Goal: Task Accomplishment & Management: Manage account settings

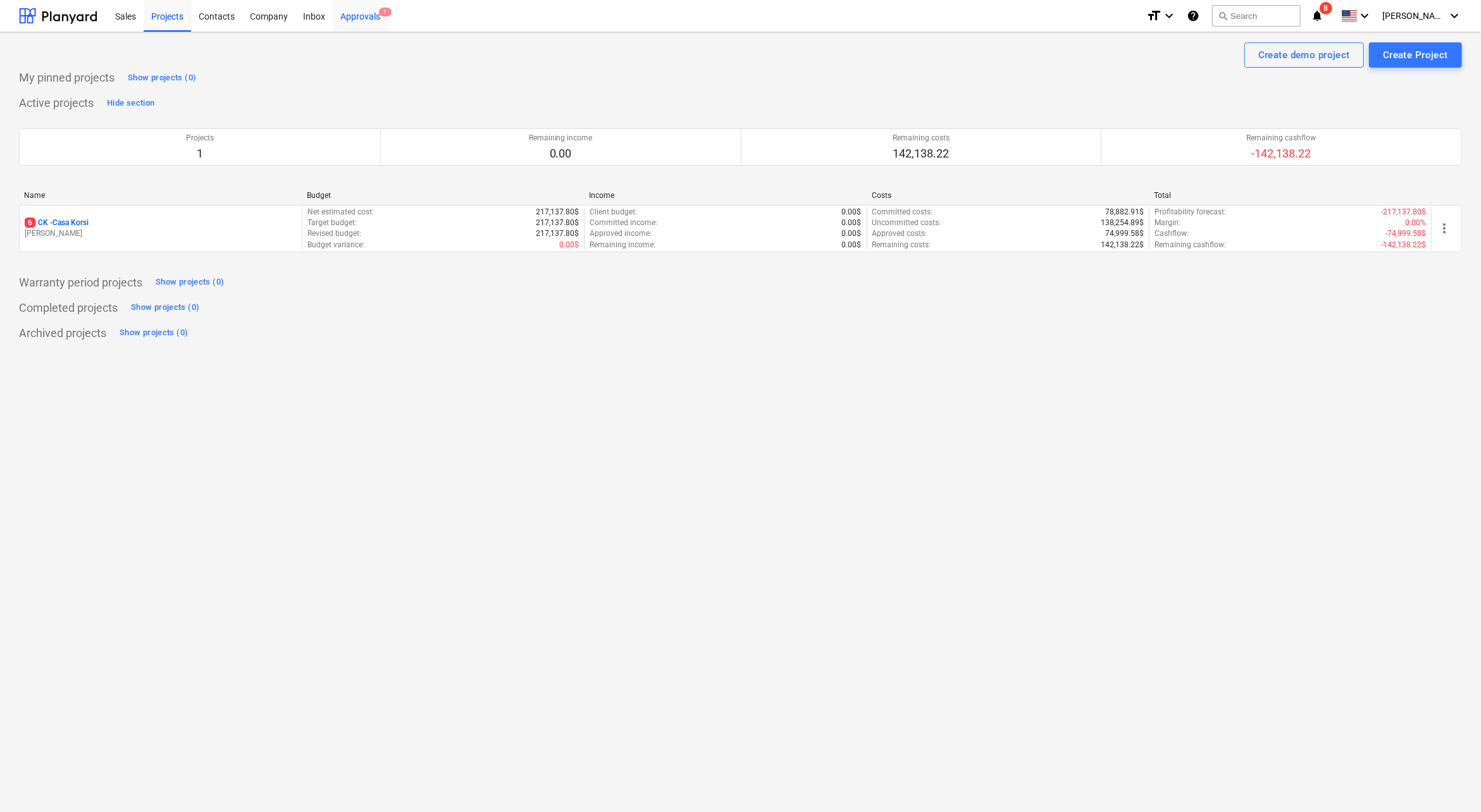
click at [362, 20] on div "Approvals 1" at bounding box center [360, 15] width 55 height 32
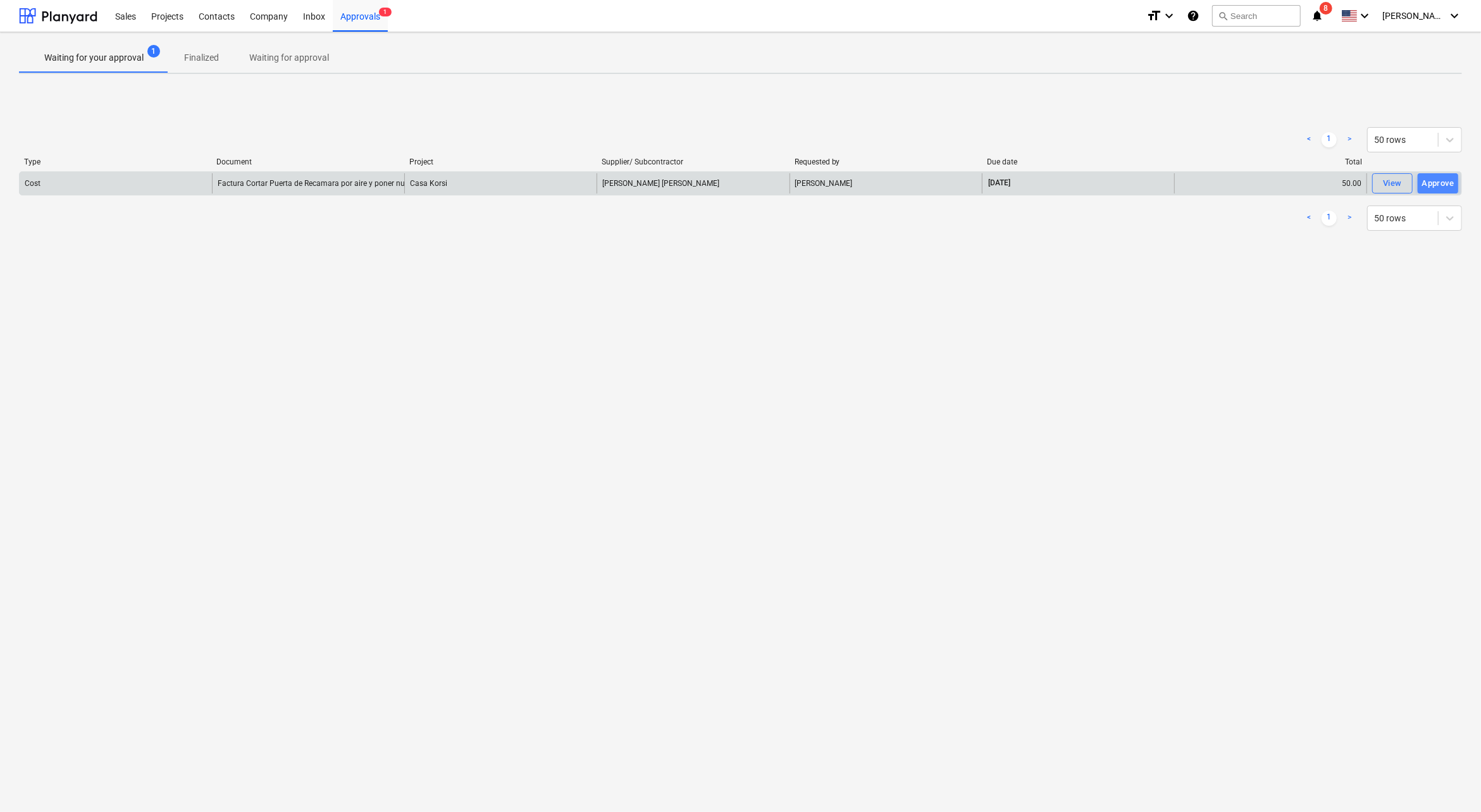
click at [1435, 177] on div "Approve" at bounding box center [1438, 183] width 32 height 14
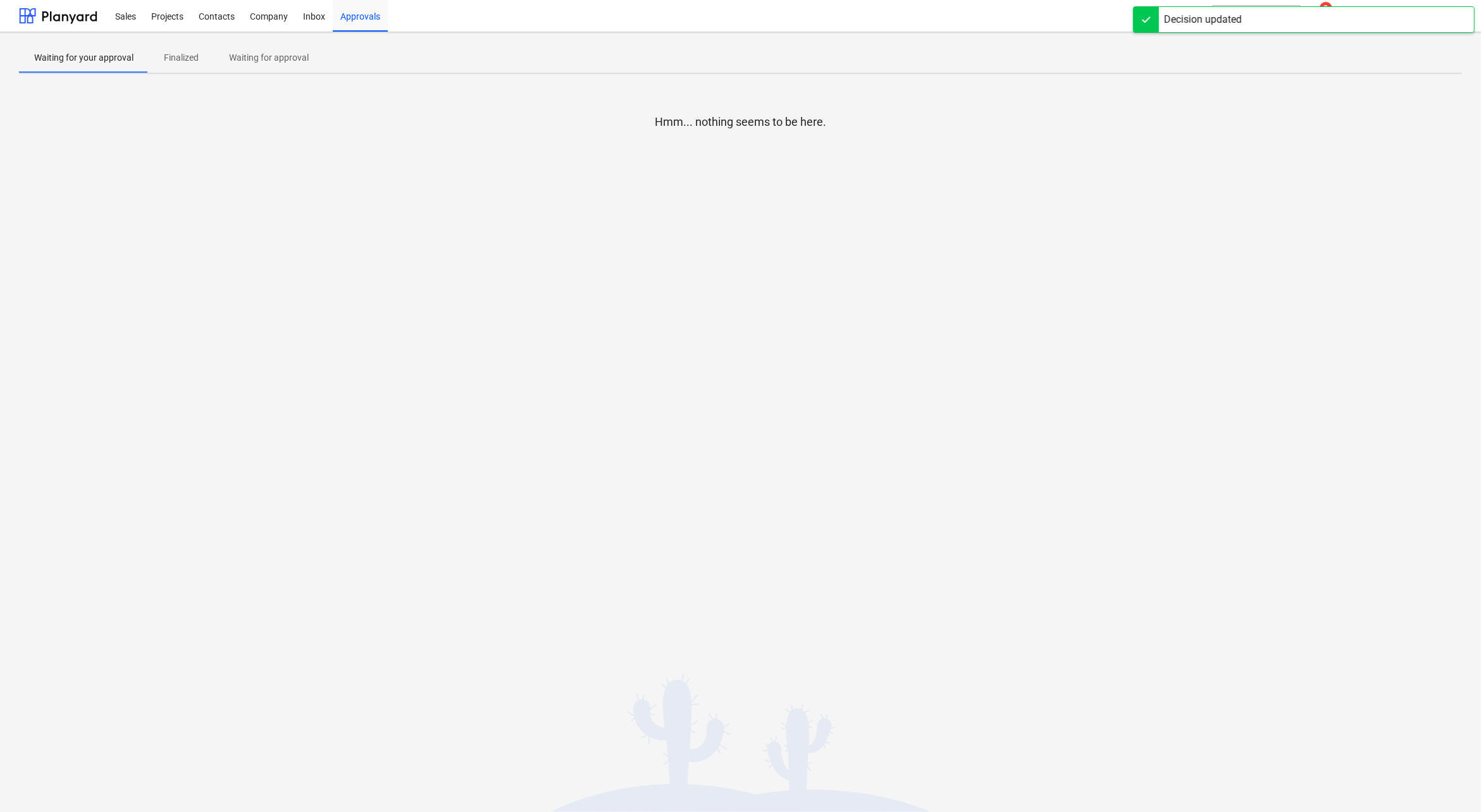
click at [1344, 26] on div "Decision updated" at bounding box center [1304, 19] width 342 height 27
click at [1326, 15] on span "notifications 8" at bounding box center [1318, 16] width 15 height 15
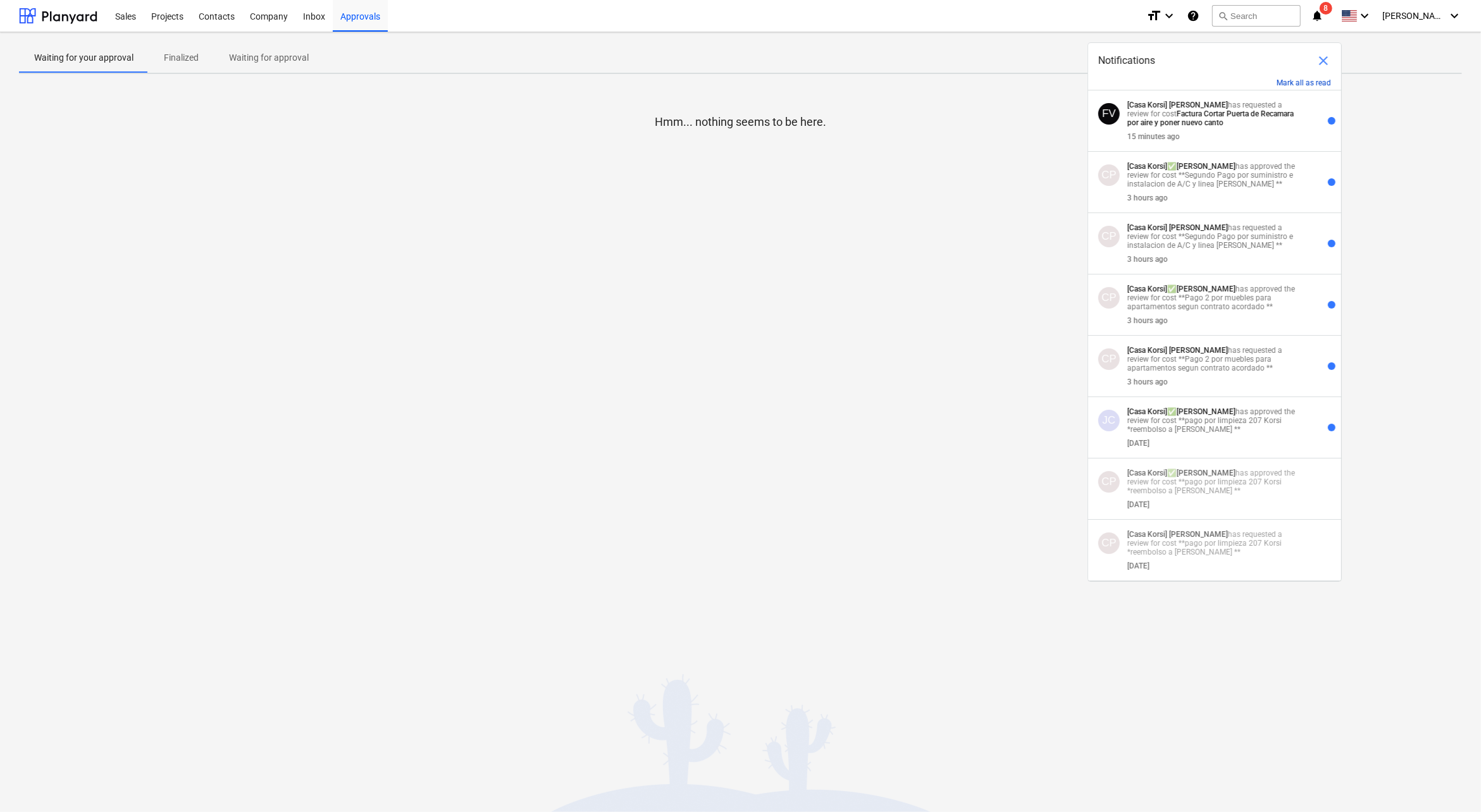
click at [1311, 80] on button "Mark all as read" at bounding box center [1304, 82] width 54 height 9
click at [49, 13] on div at bounding box center [58, 16] width 78 height 31
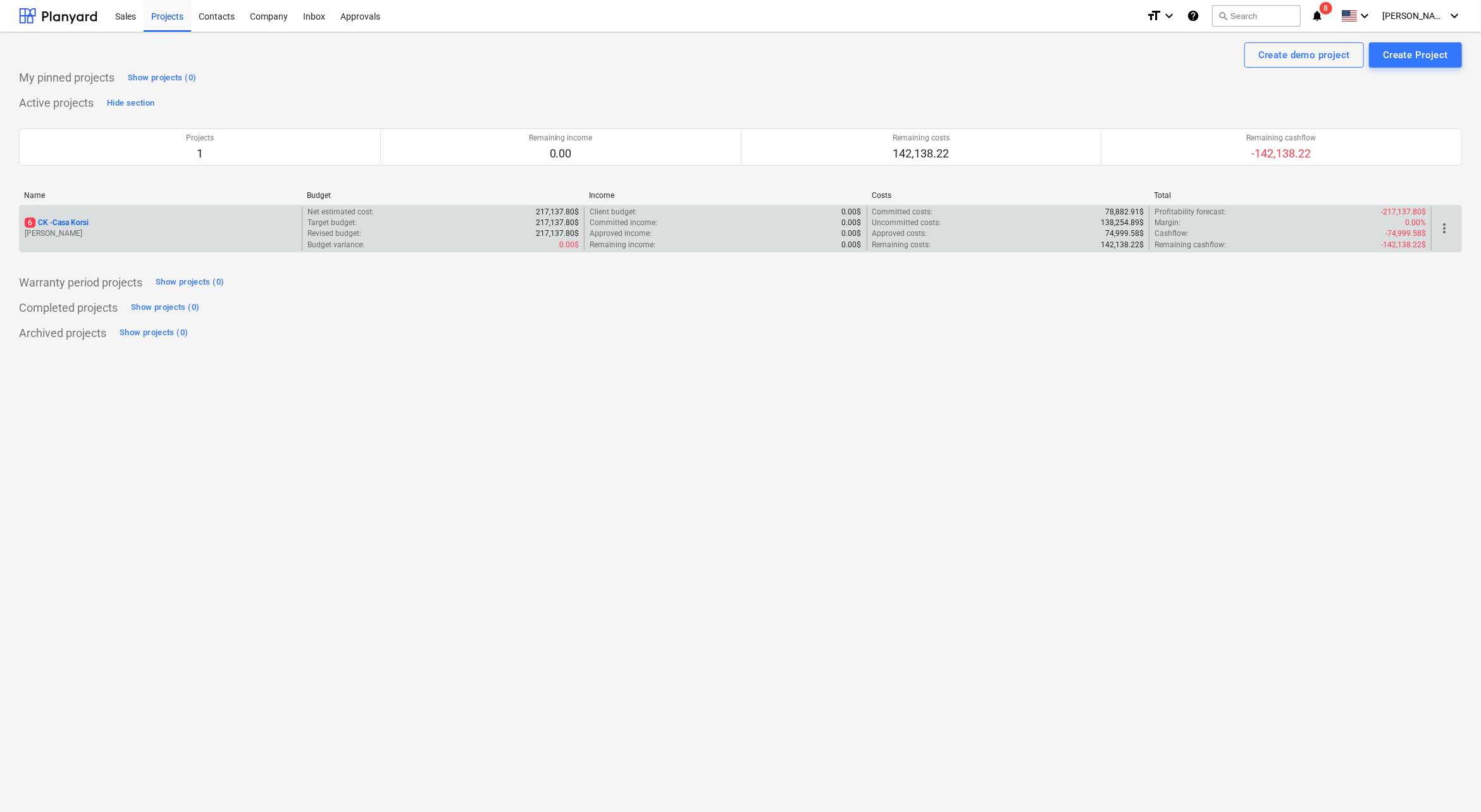
click at [81, 220] on p "6 CK - Casa Korsi" at bounding box center [57, 223] width 64 height 11
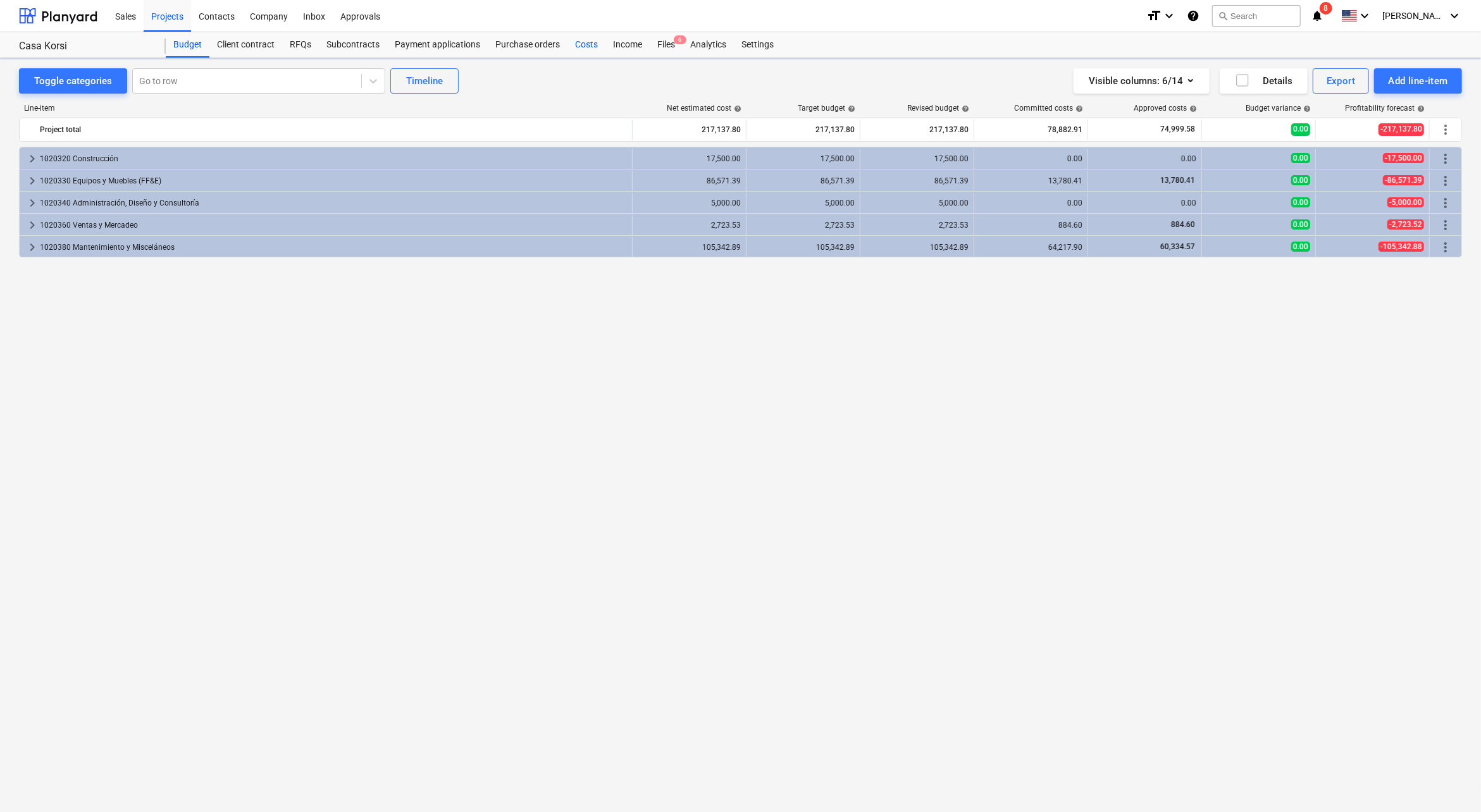
click at [588, 49] on div "Costs" at bounding box center [586, 44] width 38 height 25
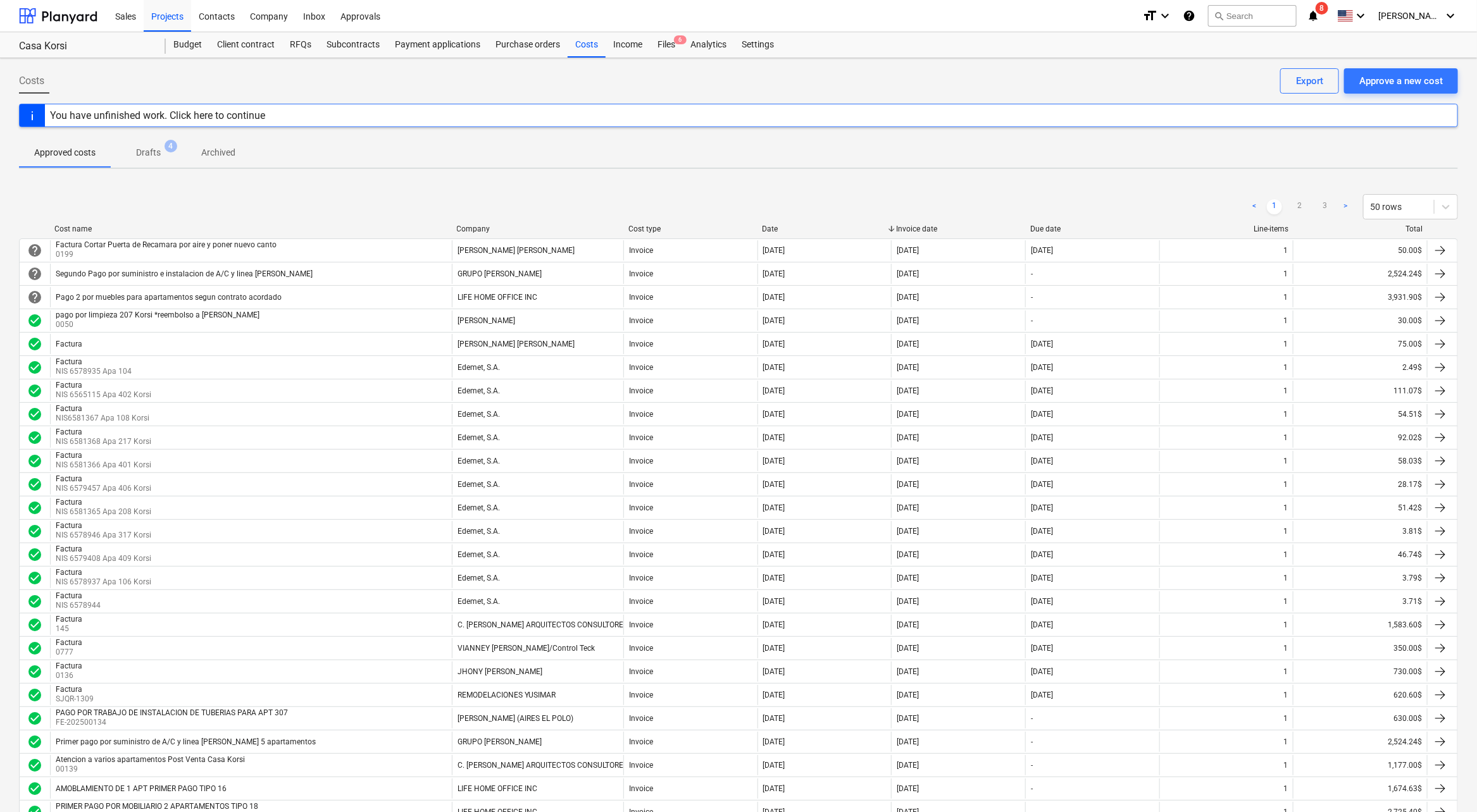
click at [1319, 15] on icon "notifications" at bounding box center [1313, 16] width 13 height 15
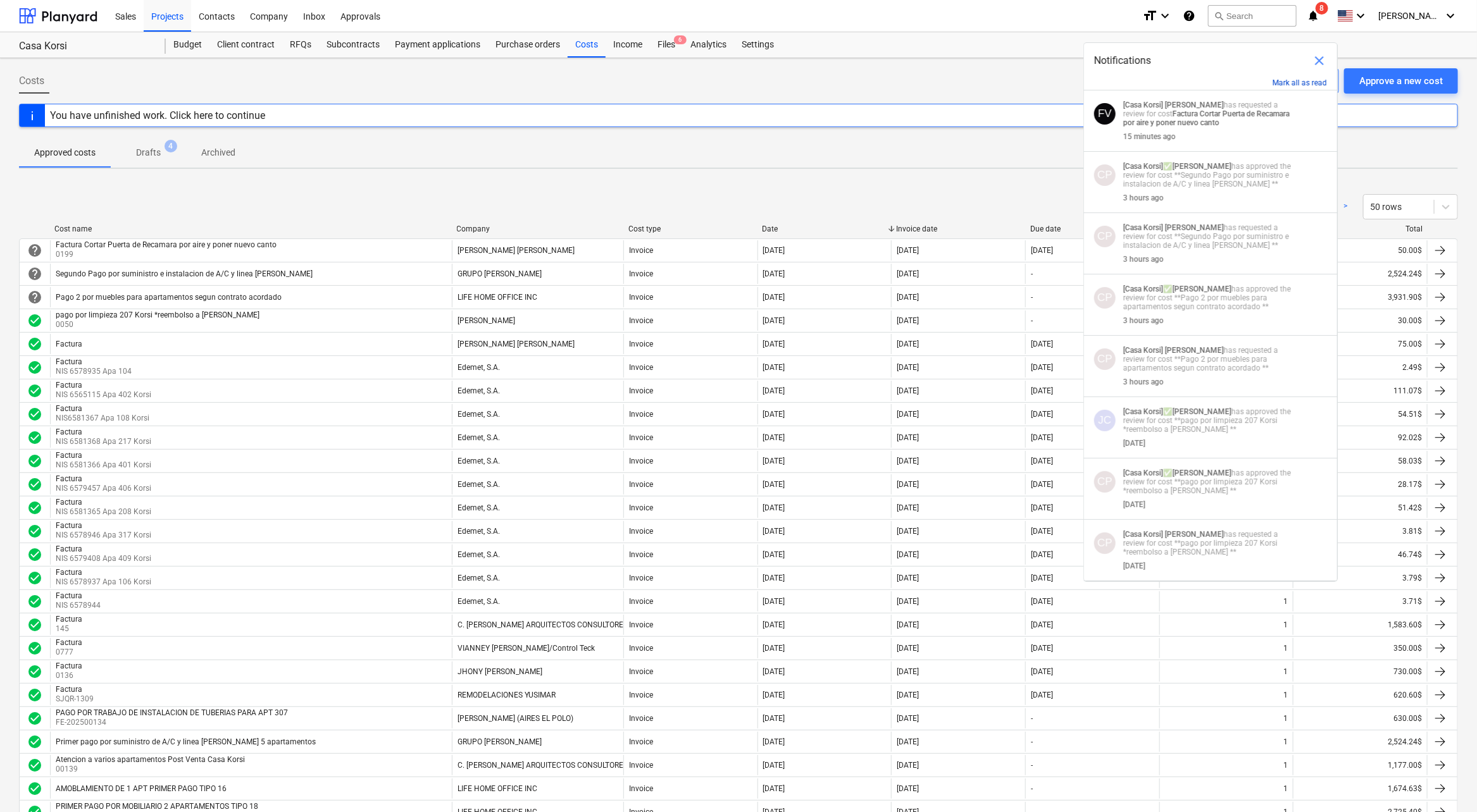
click at [1307, 79] on button "Mark all as read" at bounding box center [1300, 82] width 54 height 9
click at [1318, 60] on span "close" at bounding box center [1319, 61] width 15 height 15
